Goal: Task Accomplishment & Management: Use online tool/utility

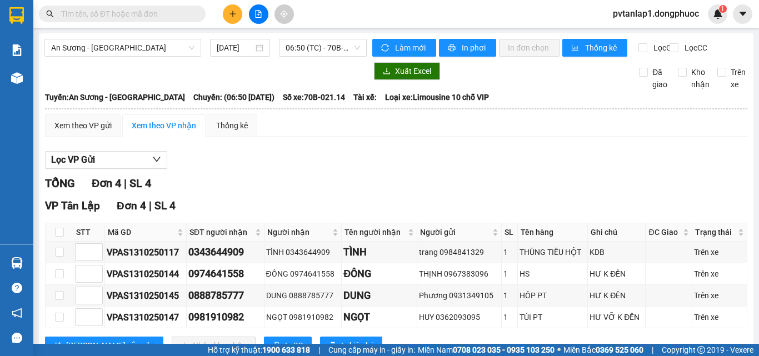
scroll to position [51, 0]
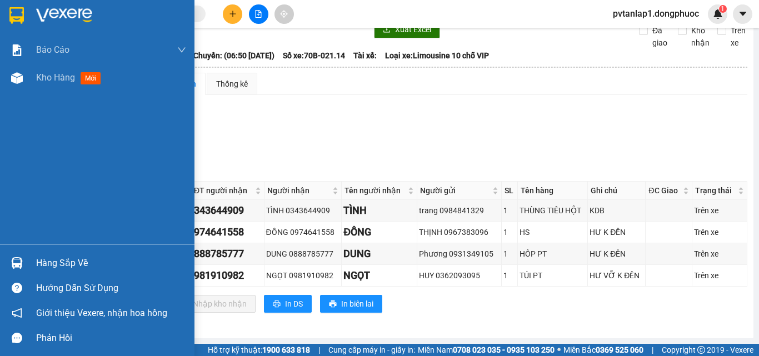
click at [65, 262] on div "Hàng sắp về" at bounding box center [111, 263] width 150 height 17
click at [6, 184] on div "Báo cáo Mẫu 1: Báo cáo dòng tiền theo nhân viên Mẫu 1: Báo cáo dòng tiền theo n…" at bounding box center [97, 178] width 194 height 356
click at [59, 78] on span "Kho hàng" at bounding box center [55, 77] width 39 height 11
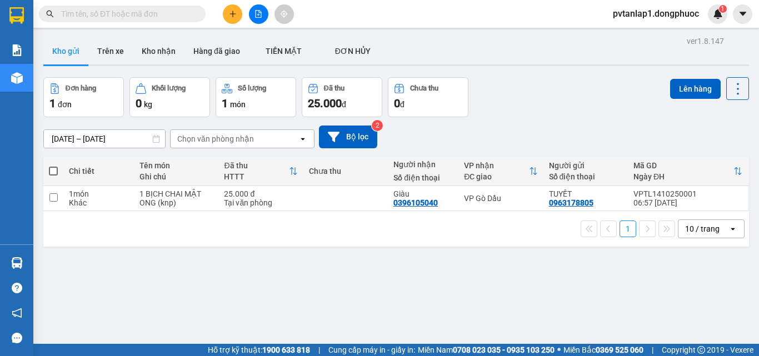
click at [103, 171] on div "Chi tiết" at bounding box center [98, 171] width 59 height 9
click at [103, 172] on div "Chi tiết" at bounding box center [98, 171] width 59 height 9
click at [49, 169] on span at bounding box center [53, 171] width 9 height 9
click at [53, 166] on input "checkbox" at bounding box center [53, 166] width 0 height 0
checkbox input "true"
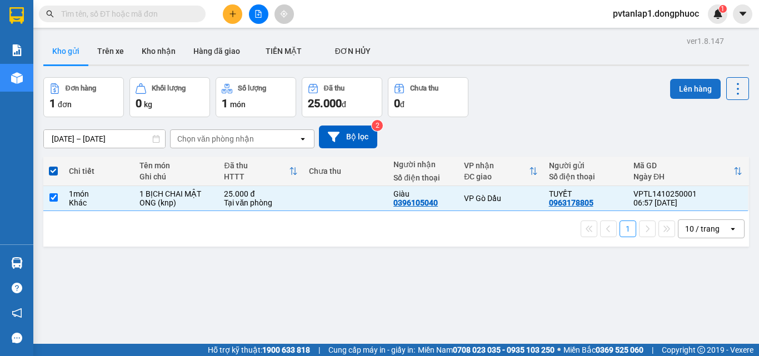
click at [697, 87] on button "Lên hàng" at bounding box center [695, 89] width 51 height 20
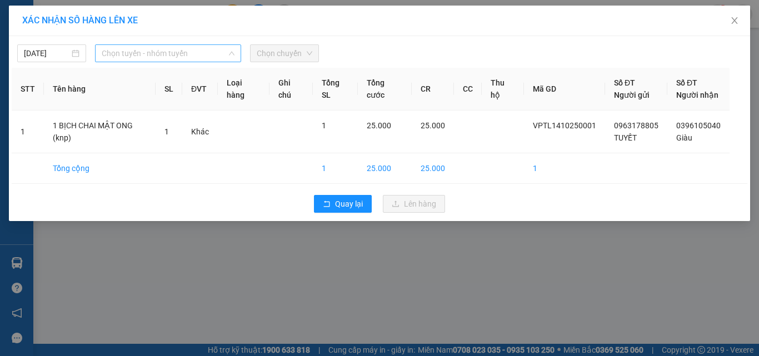
click at [203, 56] on span "Chọn tuyến - nhóm tuyến" at bounding box center [168, 53] width 133 height 17
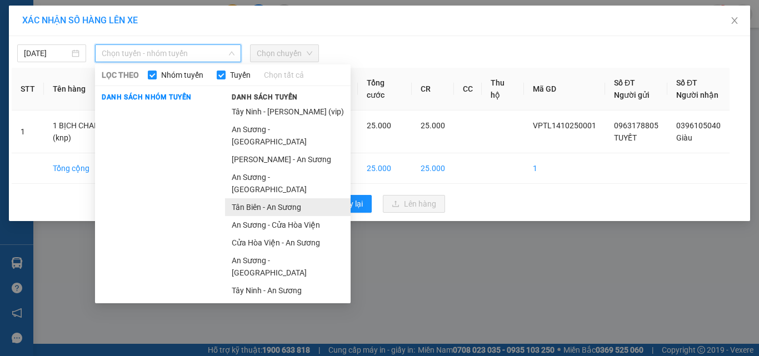
click at [291, 198] on li "Tân Biên - An Sương" at bounding box center [288, 207] width 126 height 18
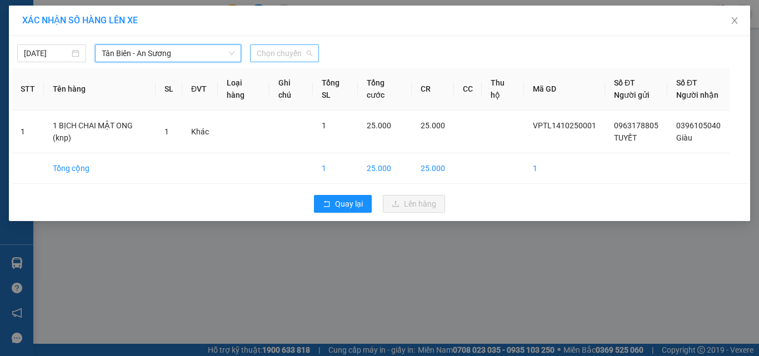
click at [305, 46] on span "Chọn chuyến" at bounding box center [285, 53] width 56 height 17
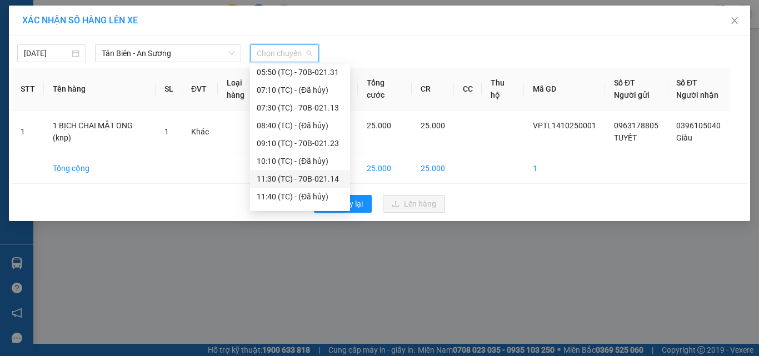
scroll to position [56, 0]
click at [324, 129] on div "07:30 (TC) - 70B-021.13" at bounding box center [300, 127] width 87 height 12
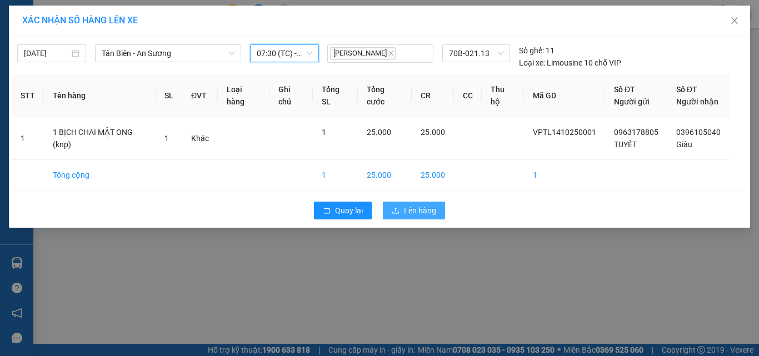
click at [406, 214] on span "Lên hàng" at bounding box center [420, 210] width 32 height 12
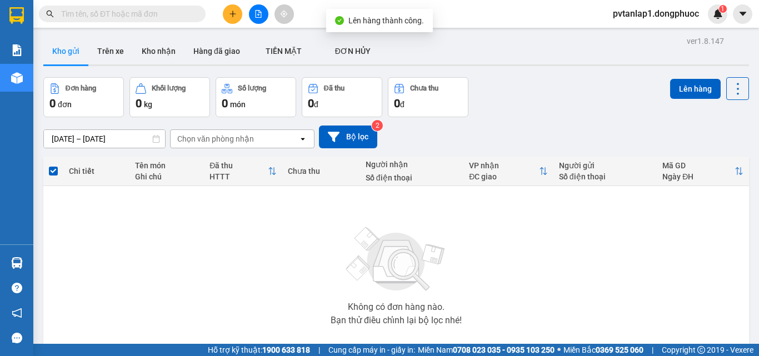
click at [159, 17] on input "text" at bounding box center [126, 14] width 131 height 12
drag, startPoint x: 150, startPoint y: 237, endPoint x: 109, endPoint y: 6, distance: 235.1
click at [152, 232] on div "Không có đơn hàng nào. Bạn thử điều chỉnh lại bộ lọc nhé!" at bounding box center [396, 272] width 694 height 167
